Goal: Task Accomplishment & Management: Manage account settings

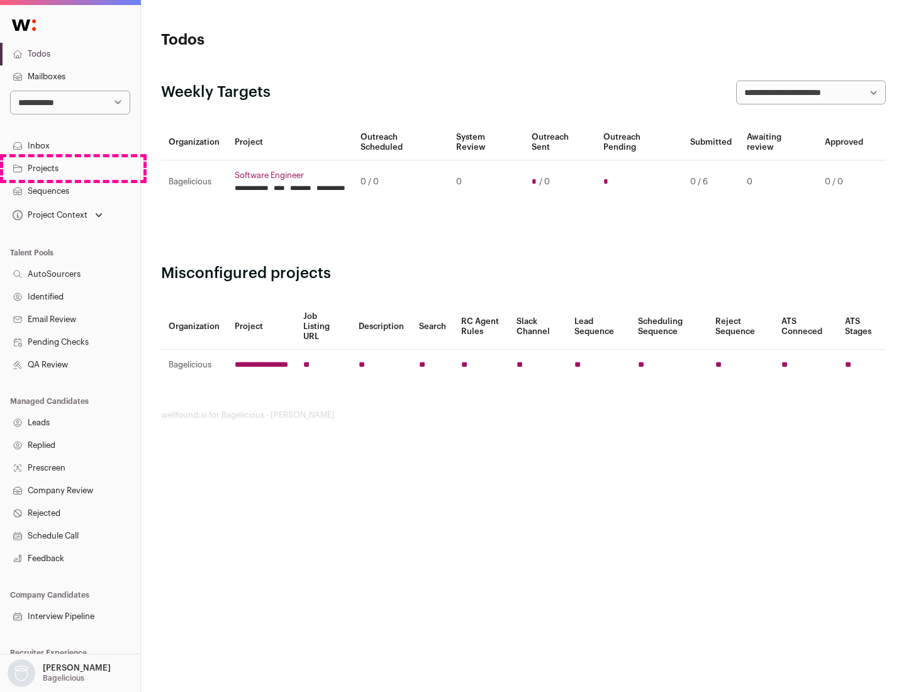
click at [70, 168] on link "Projects" at bounding box center [70, 168] width 140 height 23
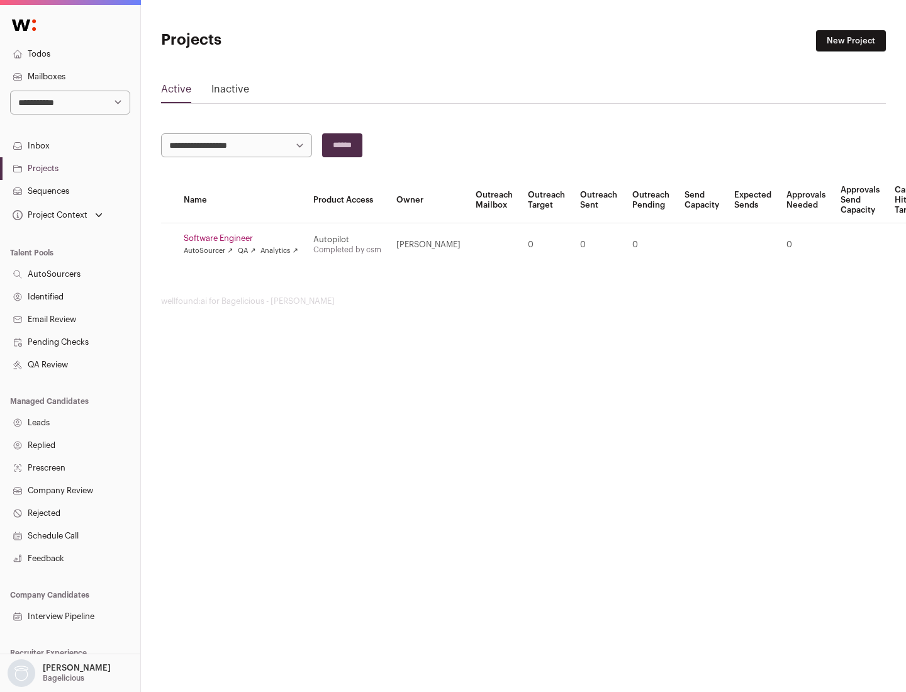
click at [245, 238] on link "Software Engineer" at bounding box center [241, 238] width 115 height 10
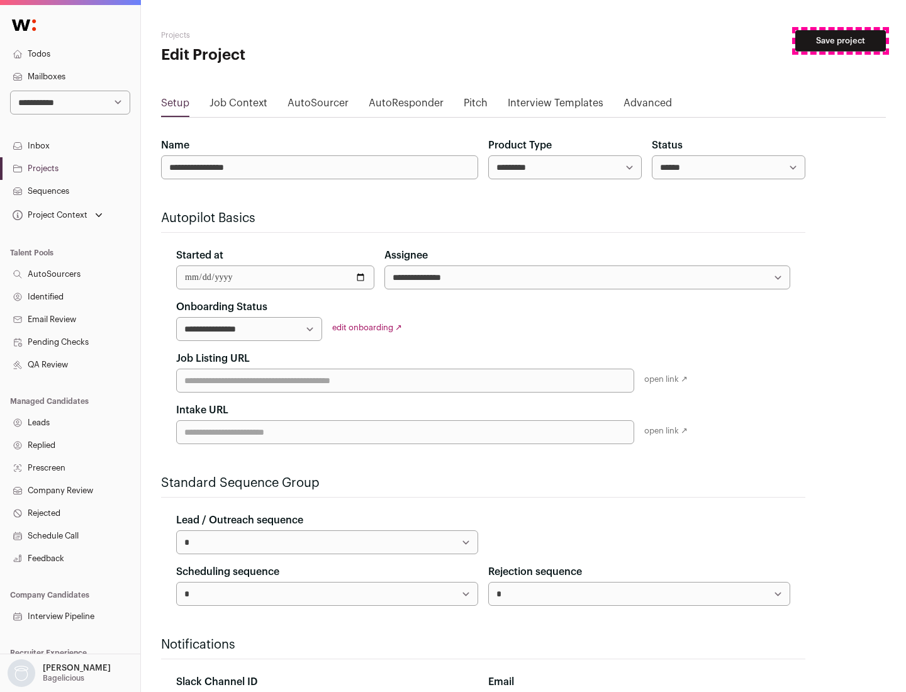
click at [841, 41] on button "Save project" at bounding box center [840, 40] width 91 height 21
